Goal: Task Accomplishment & Management: Use online tool/utility

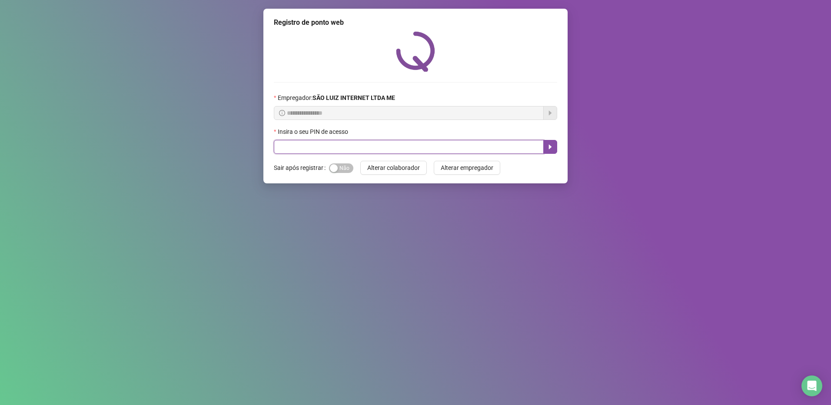
click at [358, 150] on input "text" at bounding box center [409, 147] width 270 height 14
type input "*****"
click at [546, 148] on button "button" at bounding box center [550, 147] width 14 height 14
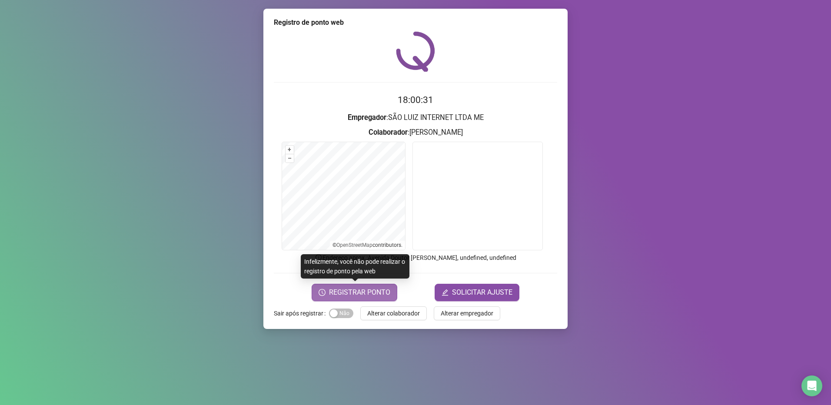
click at [384, 294] on span "REGISTRAR PONTO" at bounding box center [359, 292] width 61 height 10
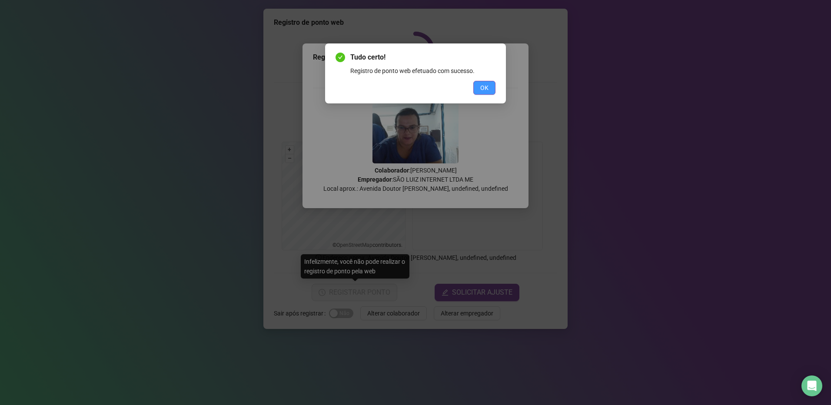
click at [481, 87] on span "OK" at bounding box center [484, 88] width 8 height 10
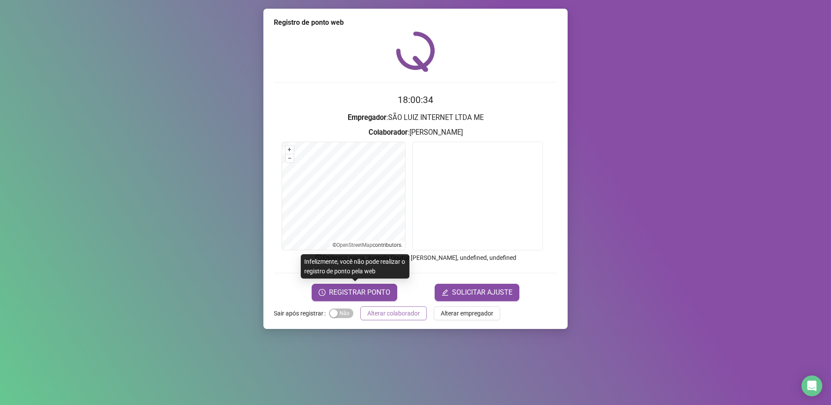
click at [402, 318] on button "Alterar colaborador" at bounding box center [393, 313] width 67 height 14
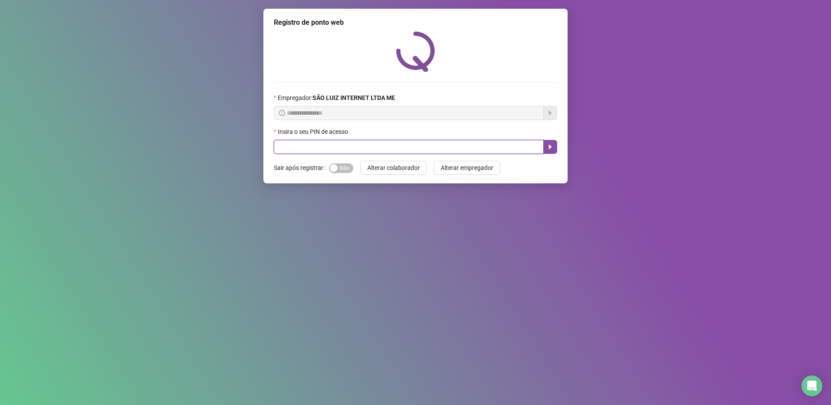
click at [476, 151] on input "text" at bounding box center [409, 147] width 270 height 14
type input "*****"
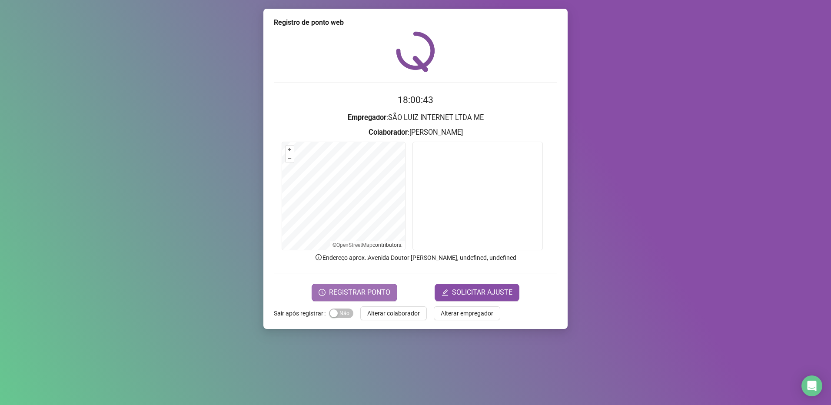
click at [385, 290] on span "REGISTRAR PONTO" at bounding box center [359, 292] width 61 height 10
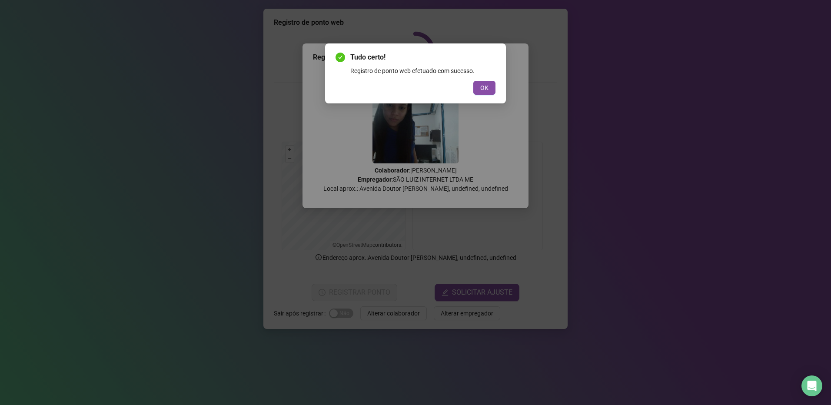
click at [484, 83] on span "OK" at bounding box center [484, 88] width 8 height 10
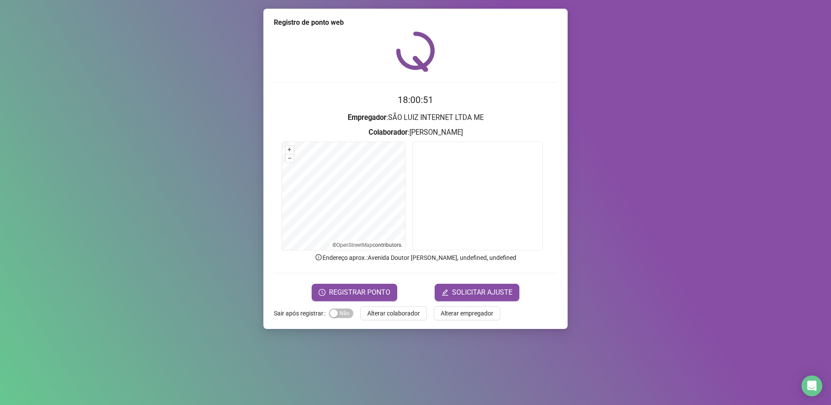
click at [393, 312] on span "Alterar colaborador" at bounding box center [393, 314] width 53 height 10
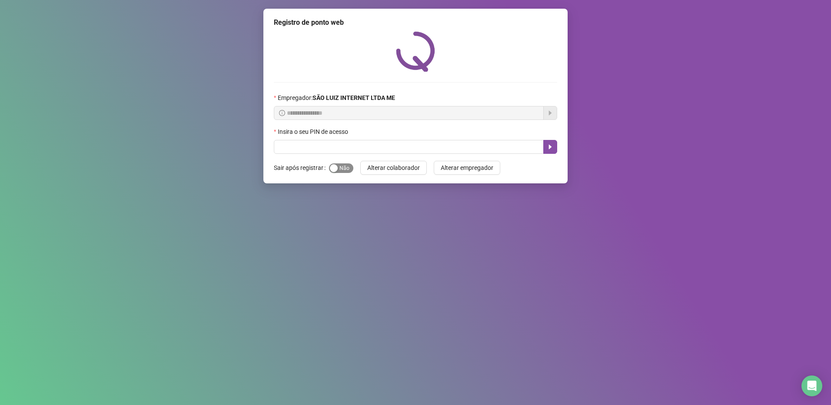
click at [346, 165] on span "Sim Não" at bounding box center [341, 168] width 24 height 10
click at [354, 144] on input "text" at bounding box center [409, 147] width 270 height 14
type input "*****"
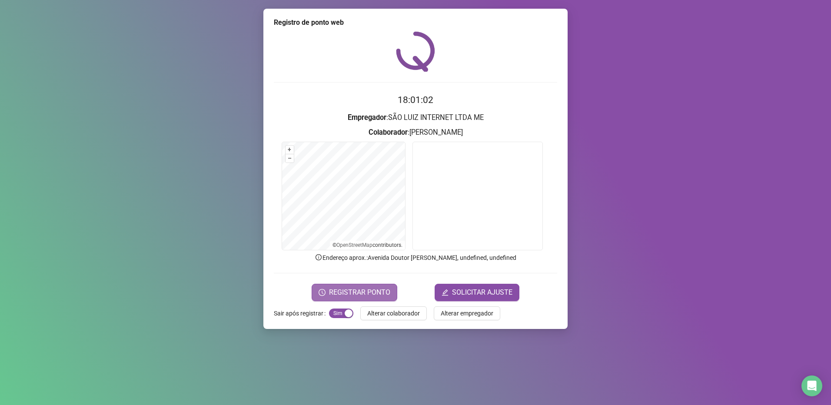
click at [378, 295] on span "REGISTRAR PONTO" at bounding box center [359, 292] width 61 height 10
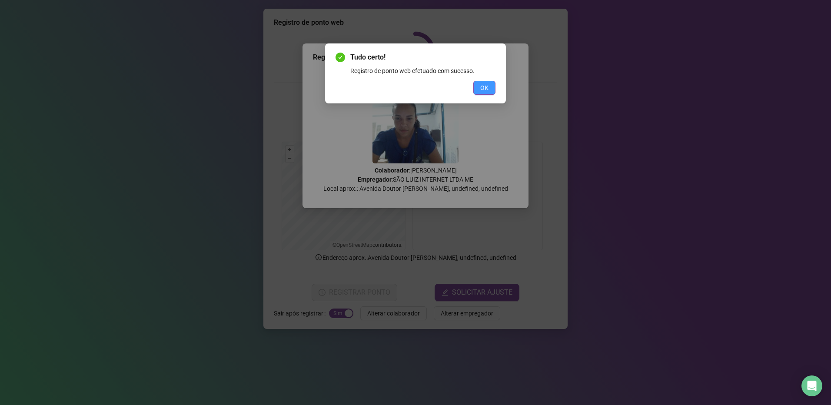
click at [489, 90] on button "OK" at bounding box center [484, 88] width 22 height 14
